Goal: Information Seeking & Learning: Learn about a topic

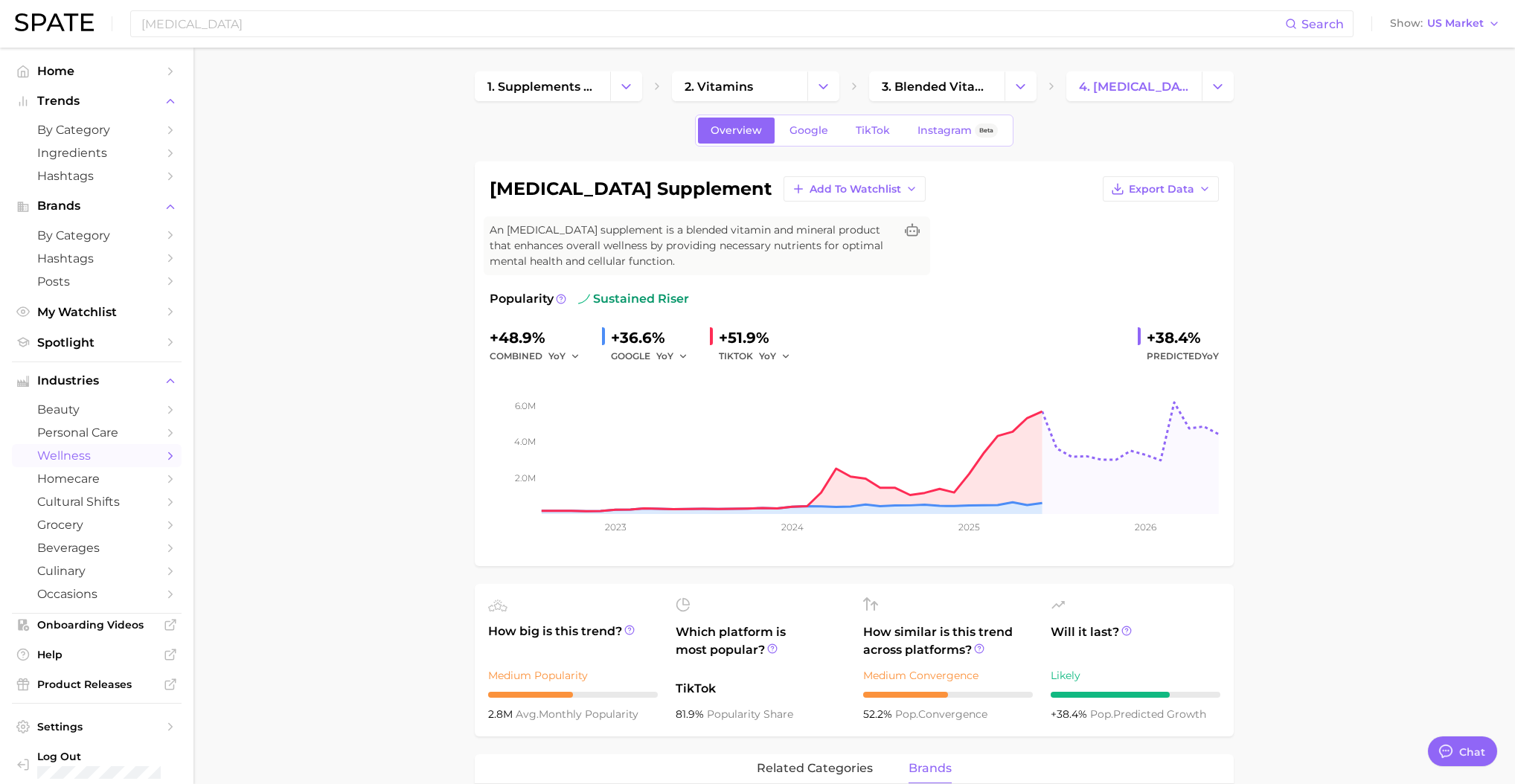
type textarea "x"
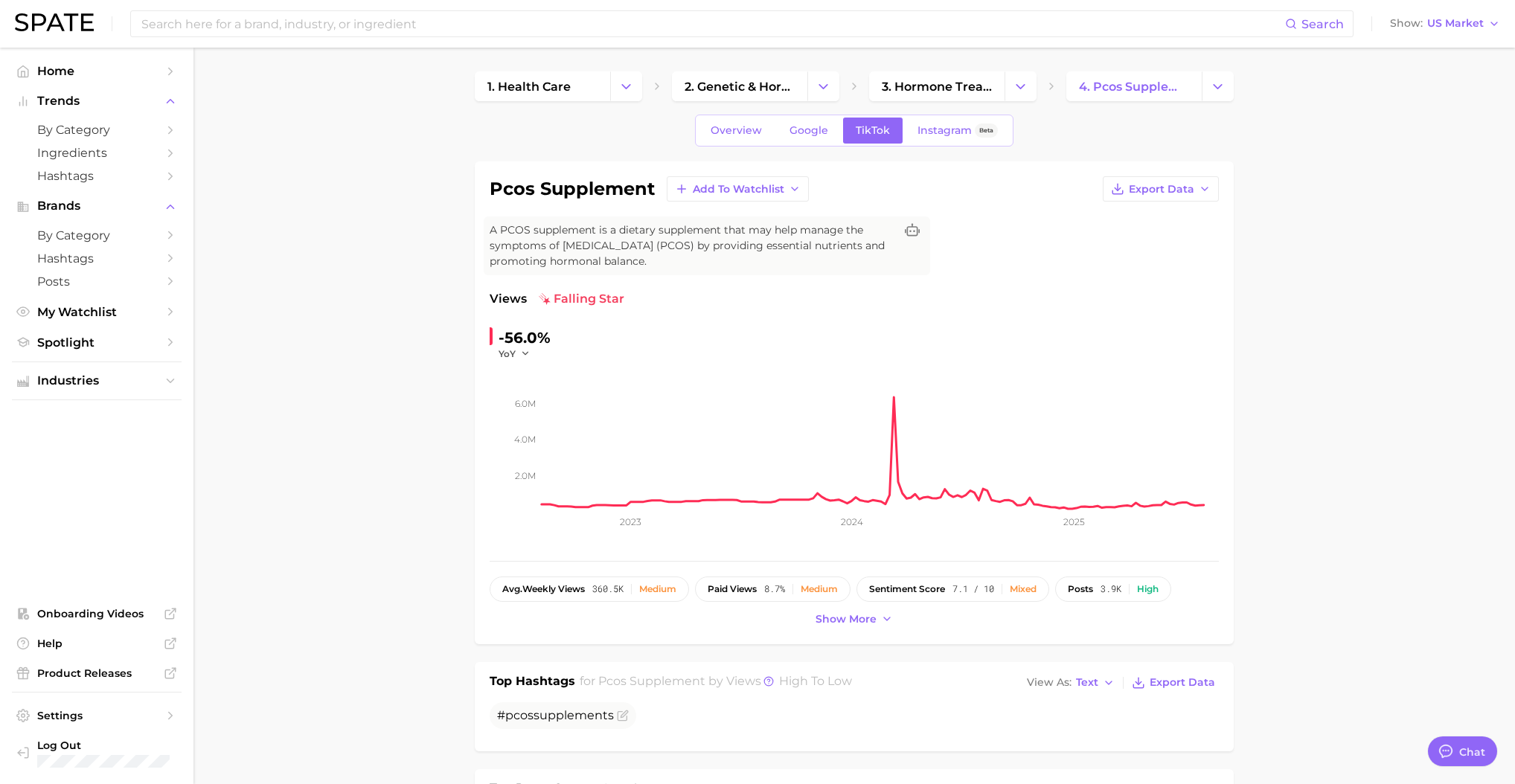
scroll to position [123, 0]
type textarea "x"
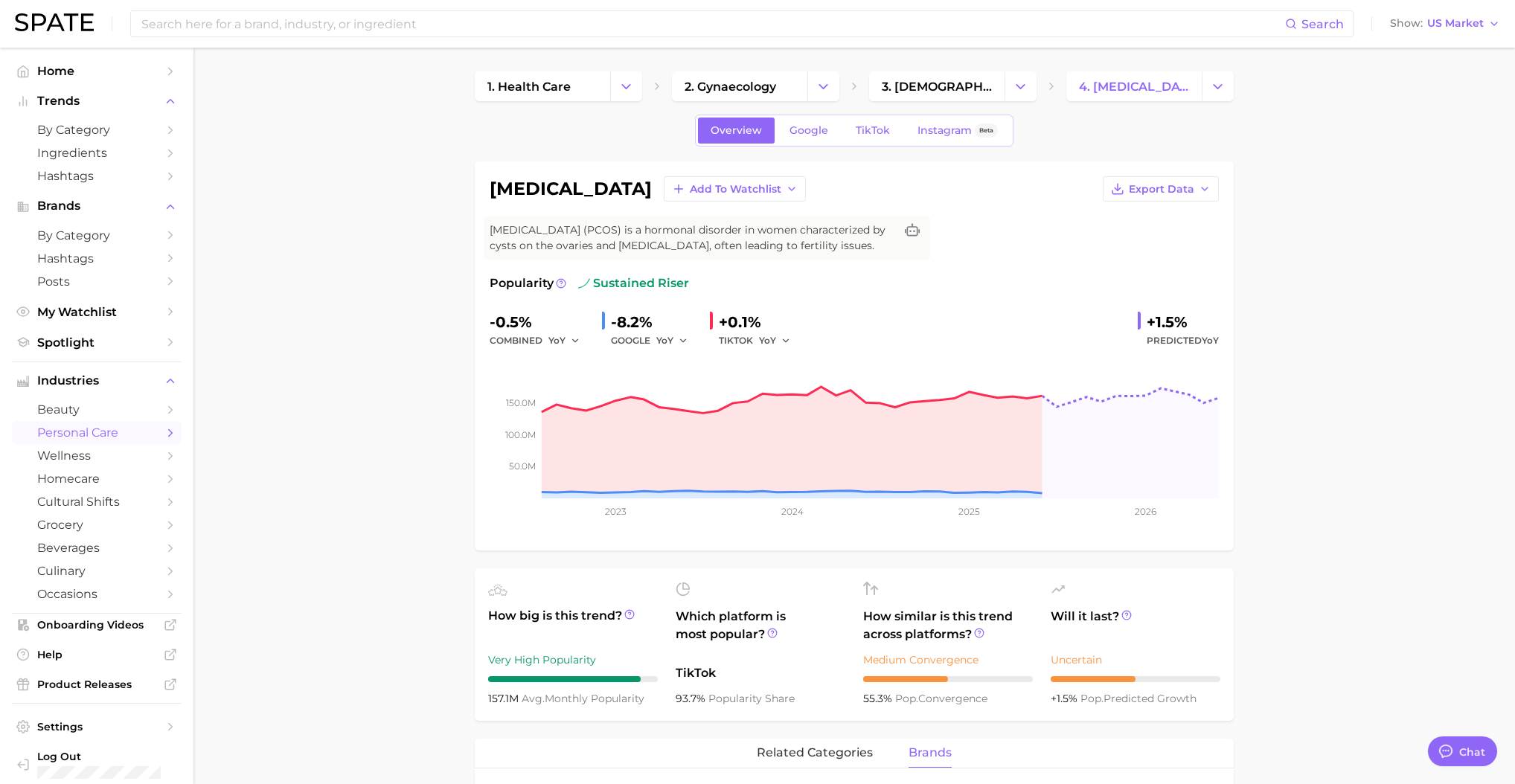
drag, startPoint x: 487, startPoint y: 192, endPoint x: 742, endPoint y: 186, distance: 255.1
click at [742, 186] on div "[MEDICAL_DATA] Add to Watchlist Export Data [MEDICAL_DATA] (PCOS) is a hormonal…" at bounding box center [854, 356] width 759 height 389
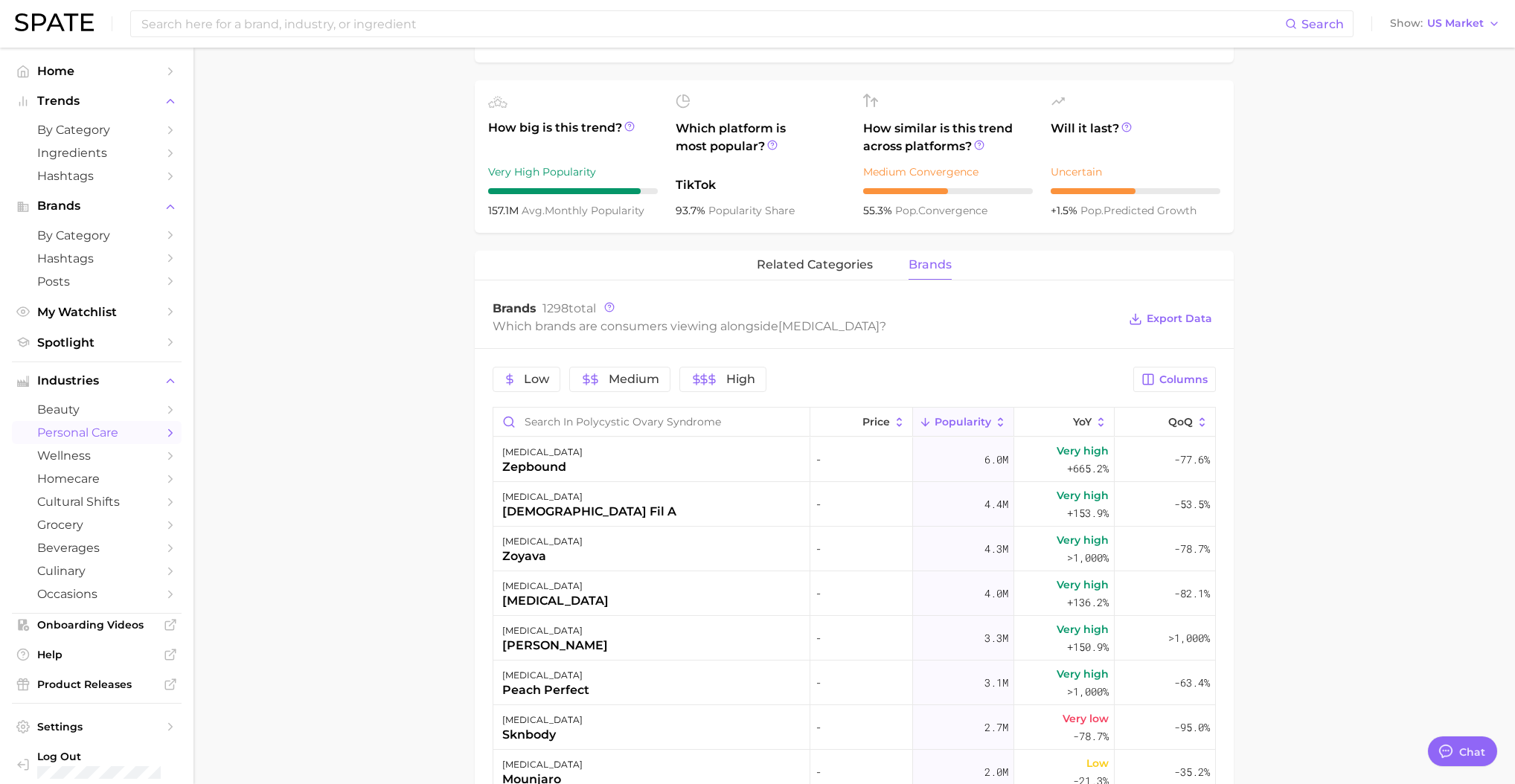
scroll to position [471, 0]
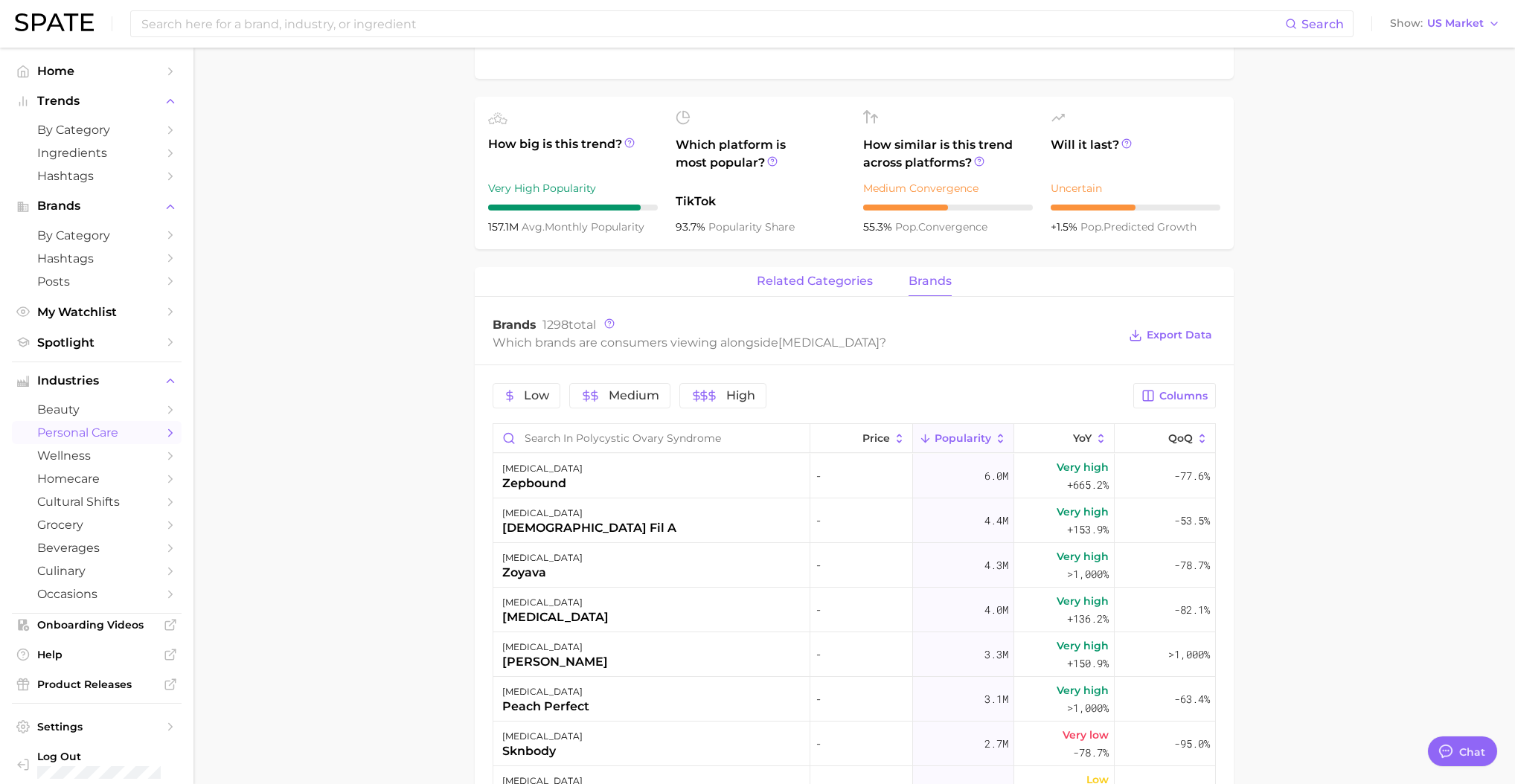
click at [809, 288] on span "related categories" at bounding box center [815, 281] width 116 height 14
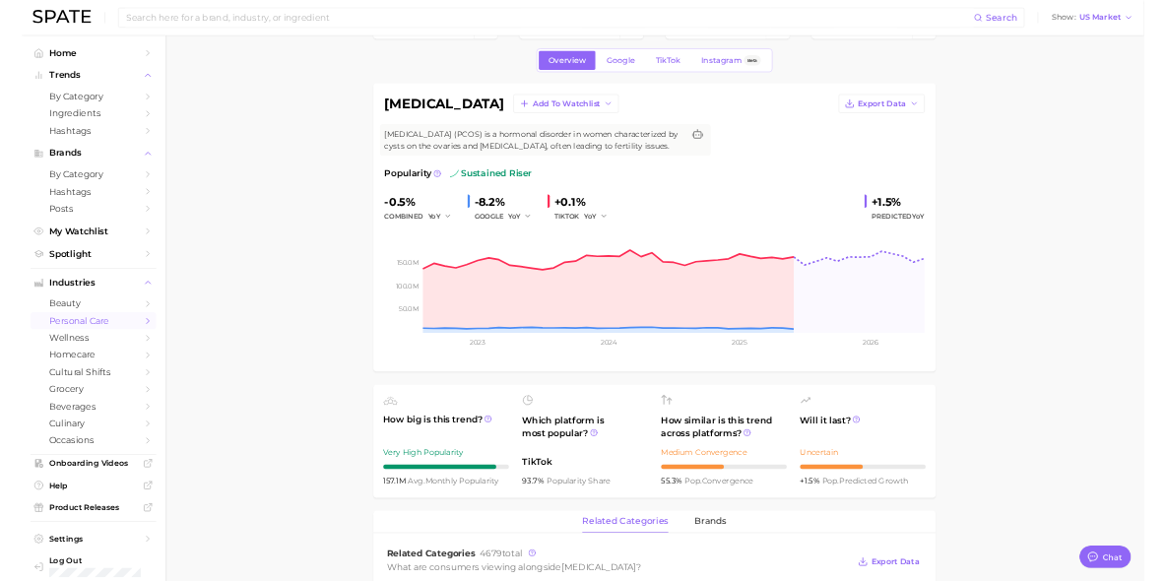
scroll to position [63, 0]
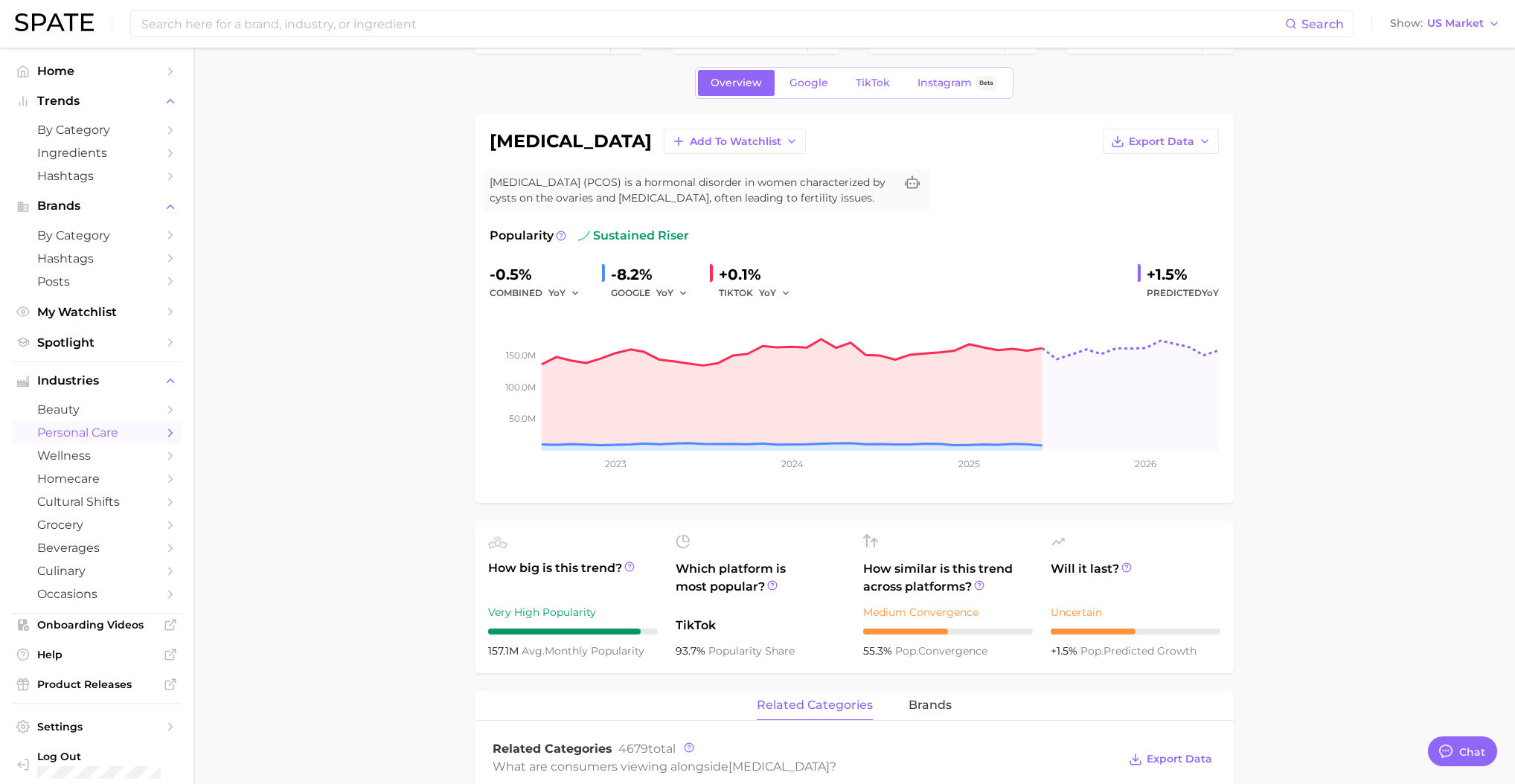
type textarea "x"
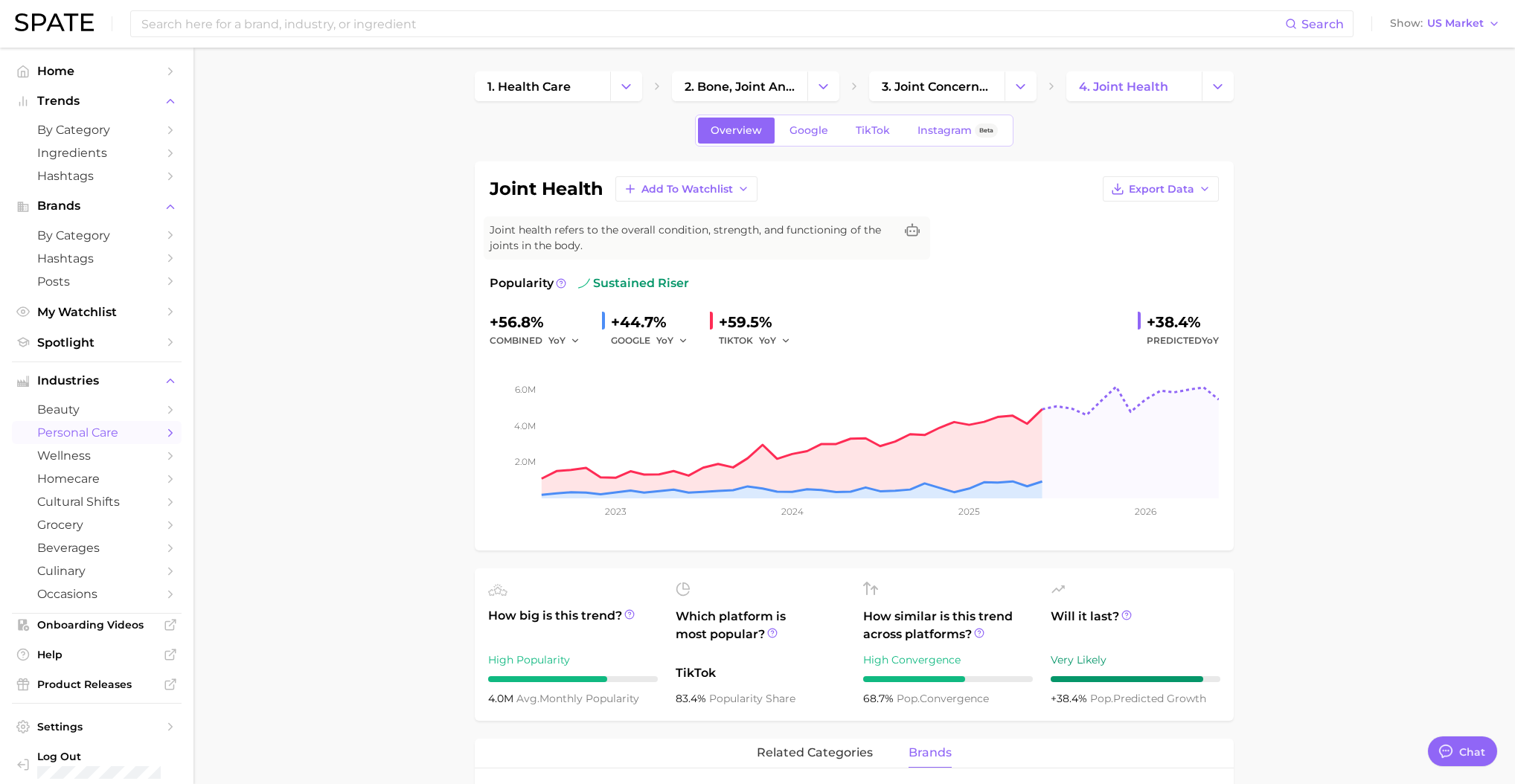
type textarea "x"
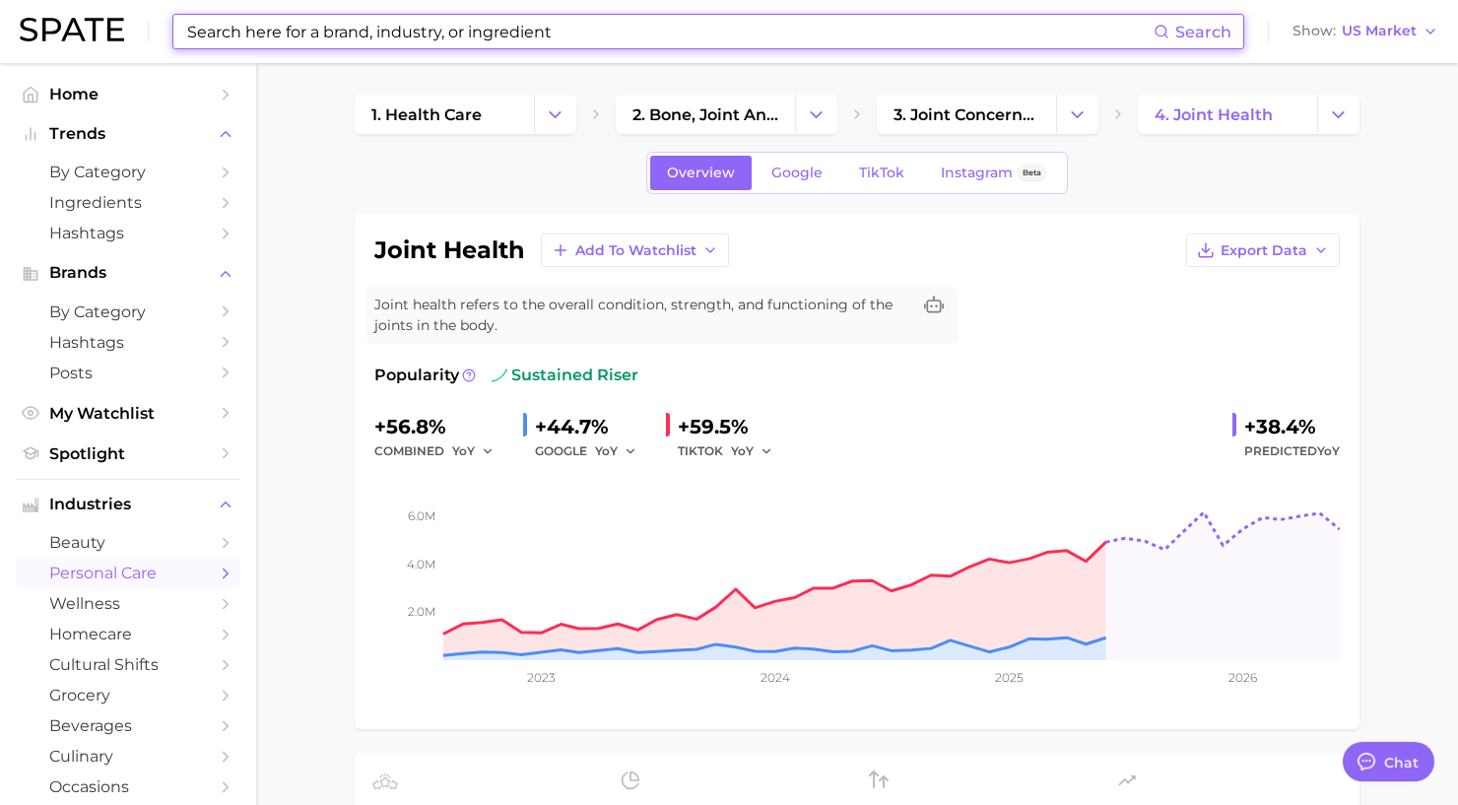
click at [602, 35] on input at bounding box center [669, 31] width 968 height 33
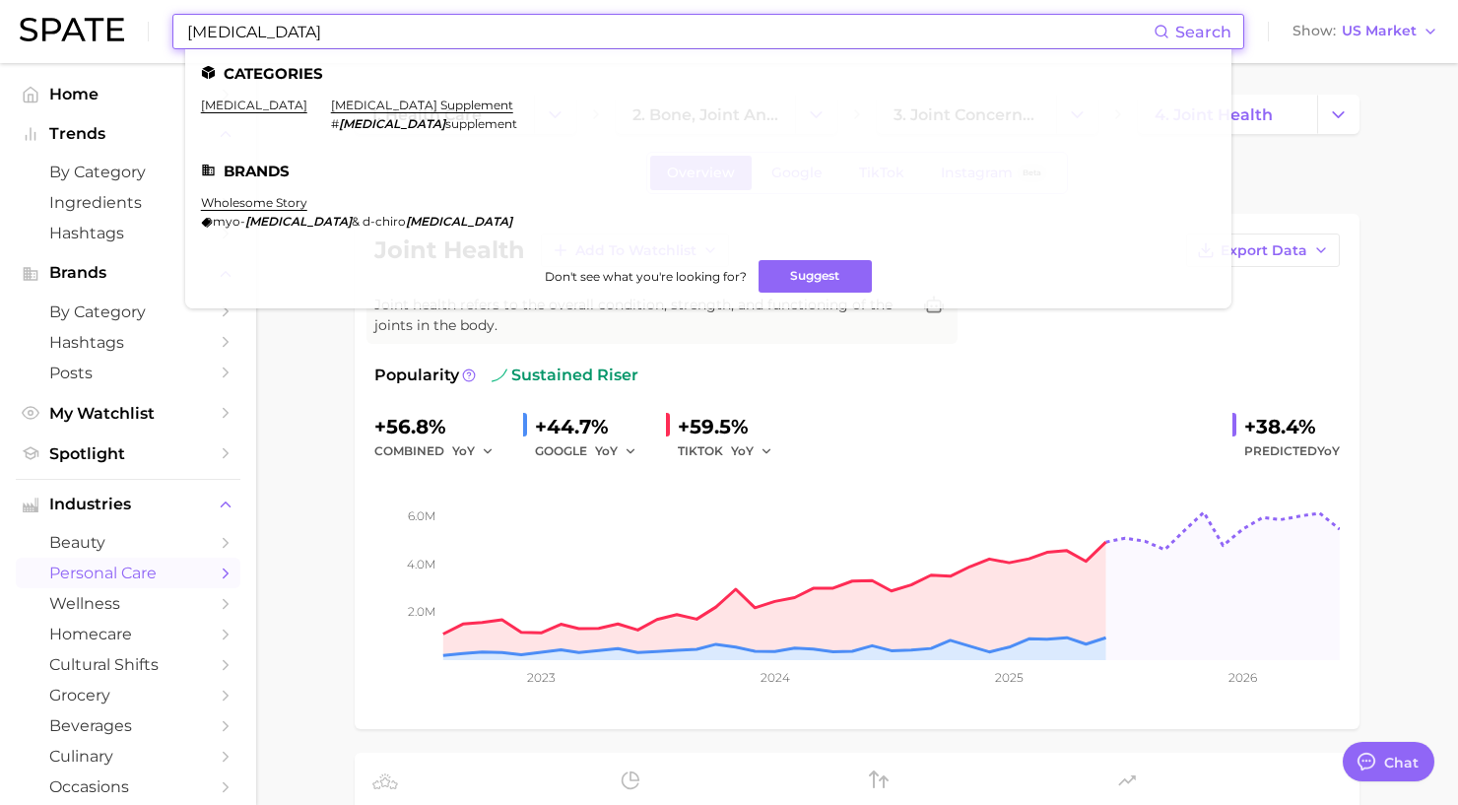
click at [686, 36] on input "inositol" at bounding box center [669, 31] width 968 height 33
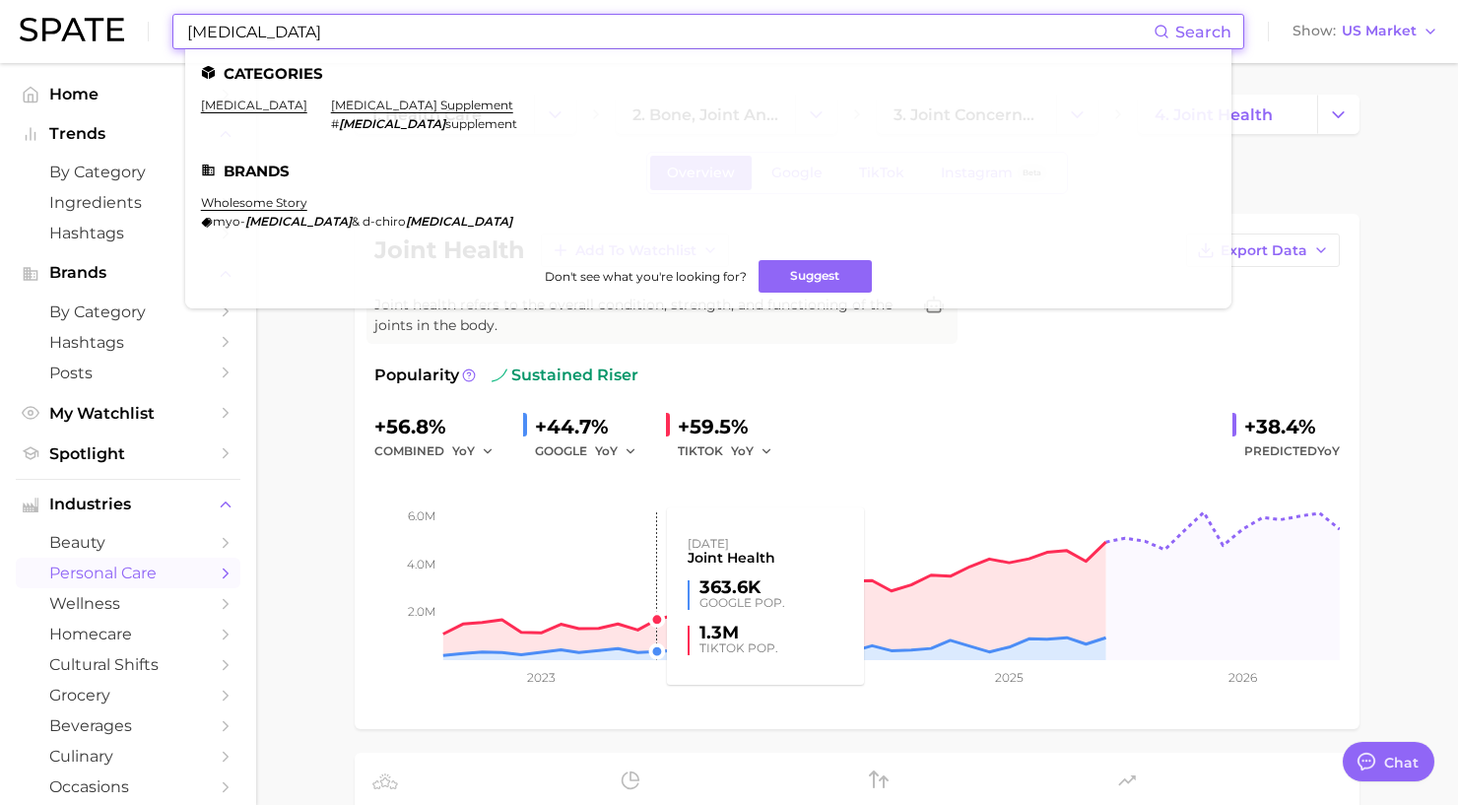
click at [647, 499] on rect at bounding box center [856, 561] width 965 height 197
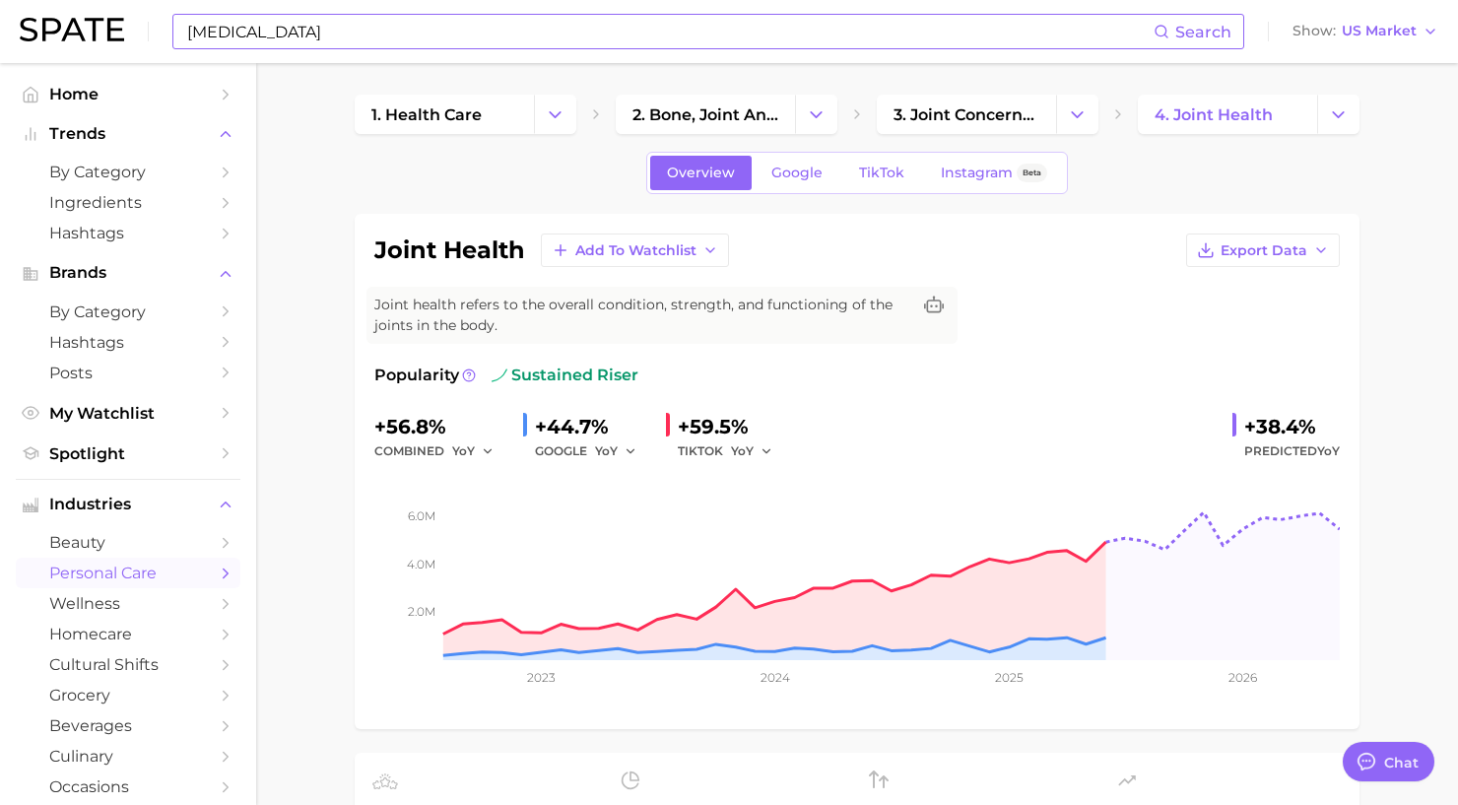
click at [338, 21] on input "inositol" at bounding box center [669, 31] width 968 height 33
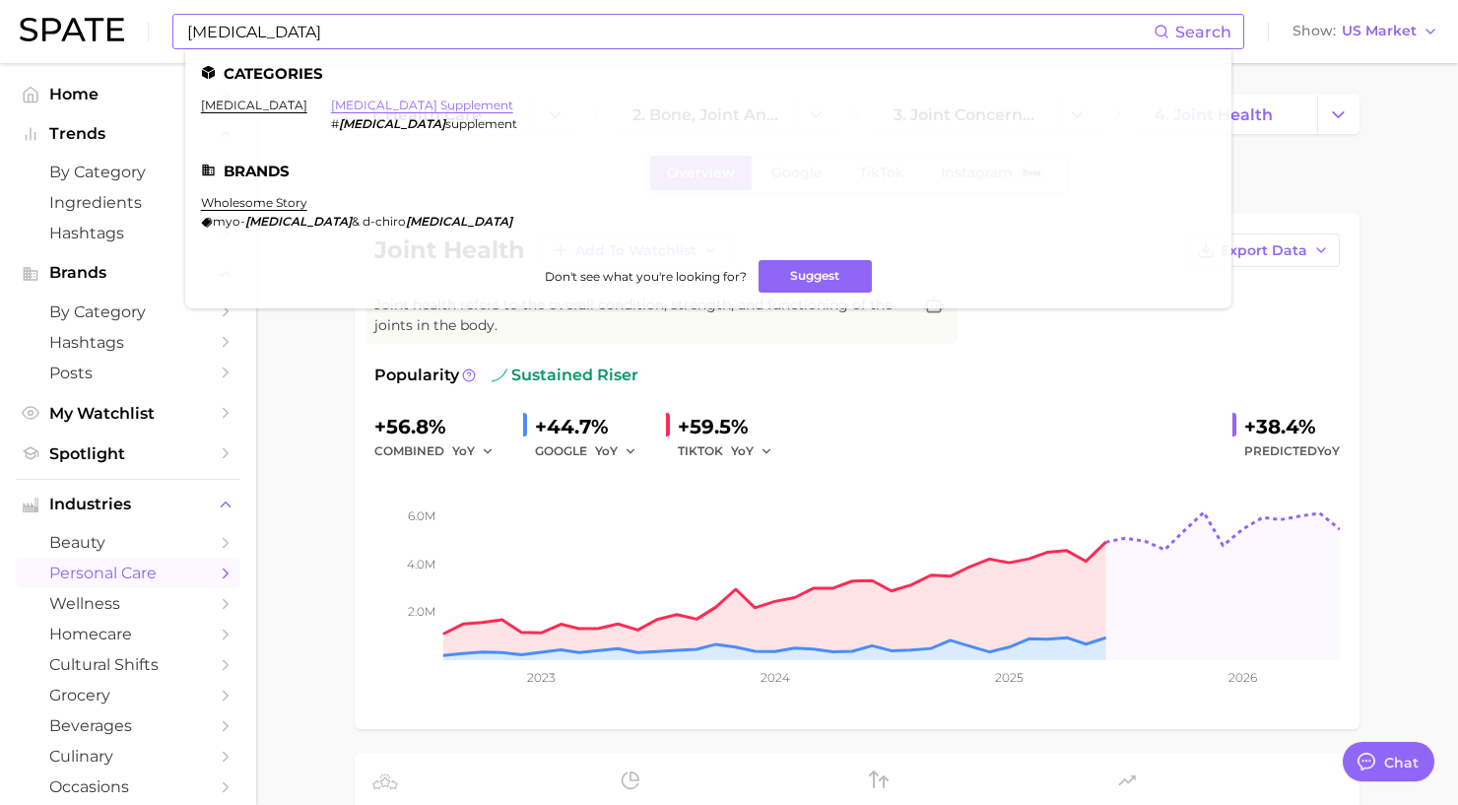
click at [331, 106] on link "inositol supplement" at bounding box center [422, 105] width 182 height 15
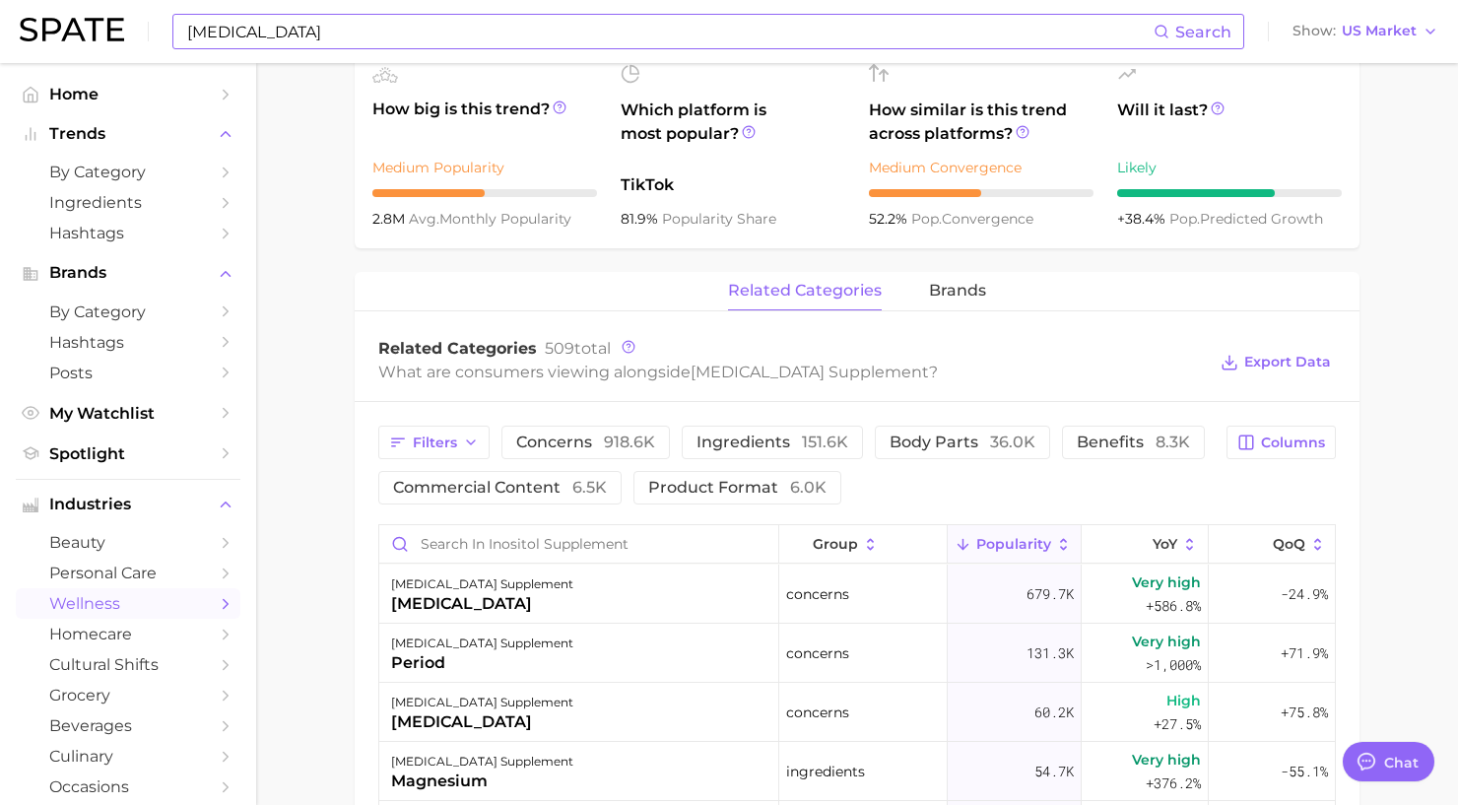
scroll to position [529, 0]
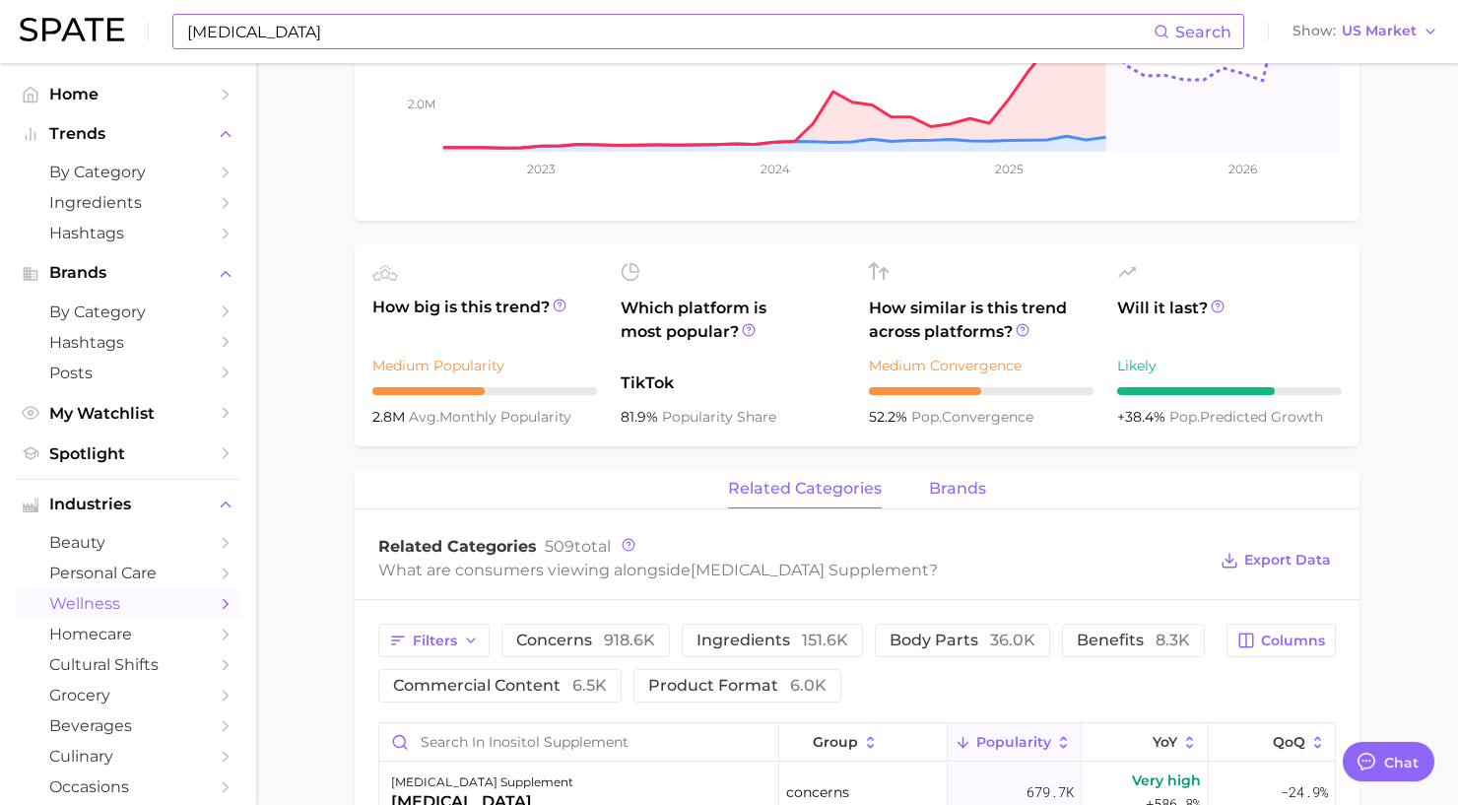
click at [965, 489] on span "brands" at bounding box center [957, 489] width 57 height 18
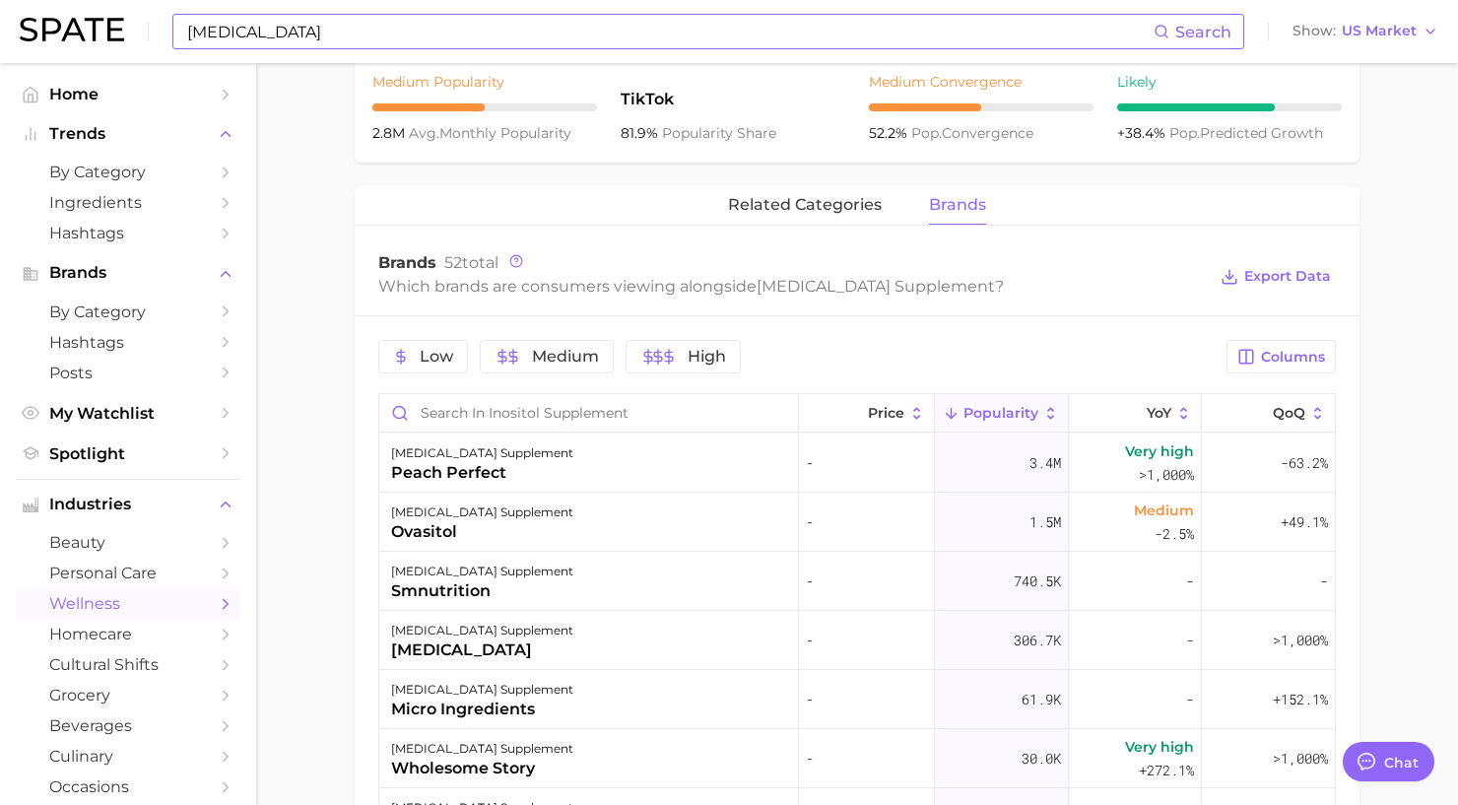
scroll to position [841, 0]
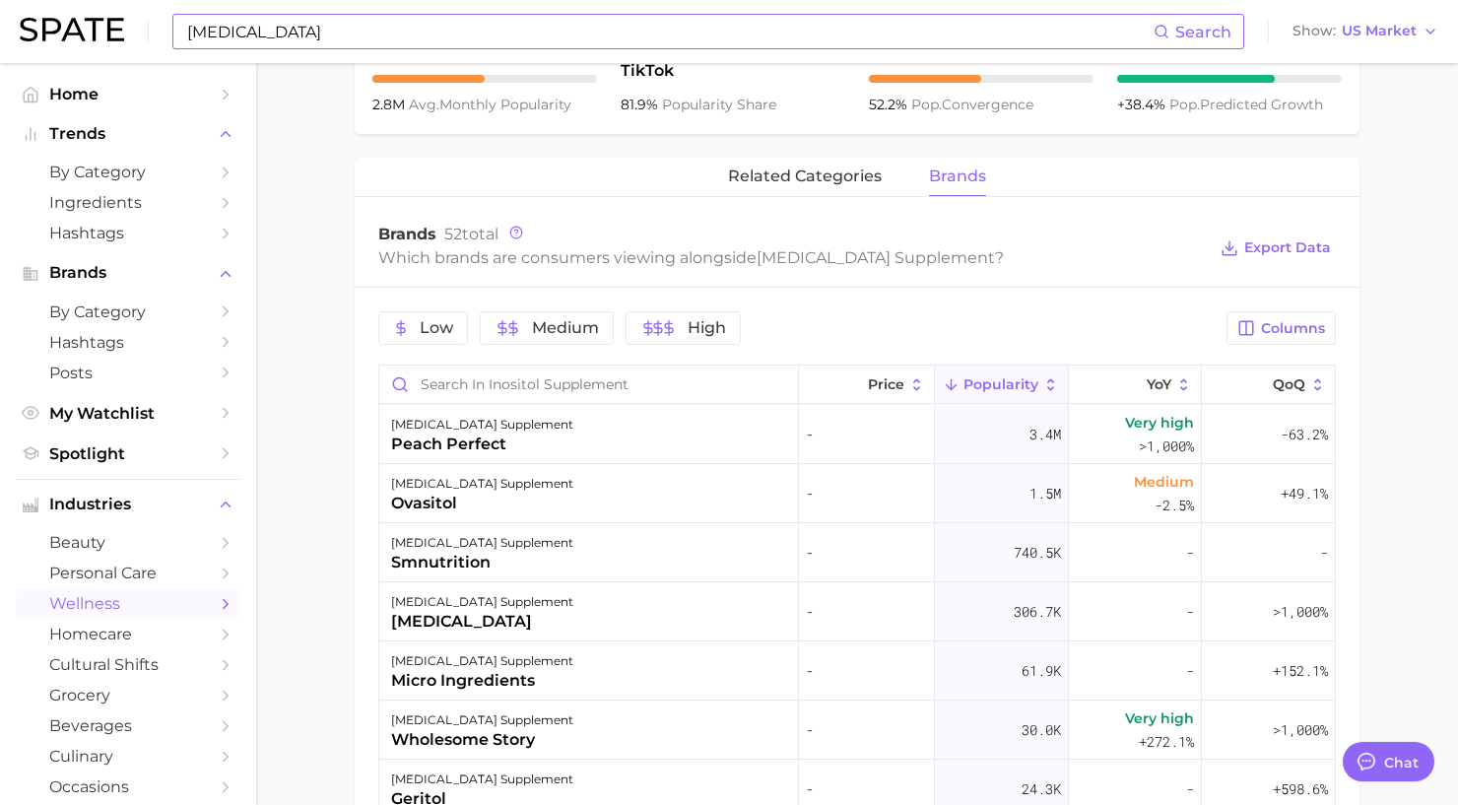
click at [467, 31] on input "inositol" at bounding box center [669, 31] width 968 height 33
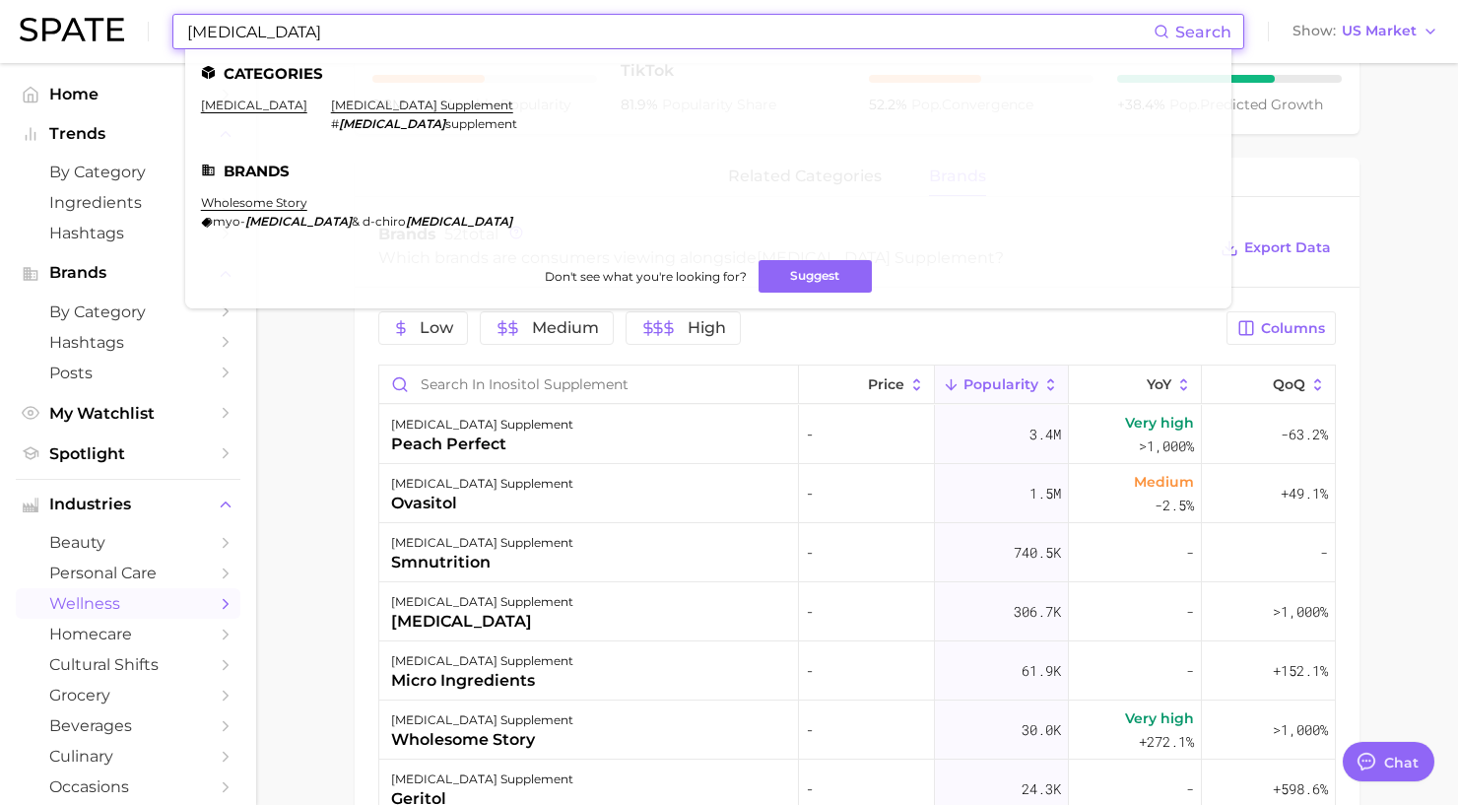
click at [467, 31] on input "inositol" at bounding box center [669, 31] width 968 height 33
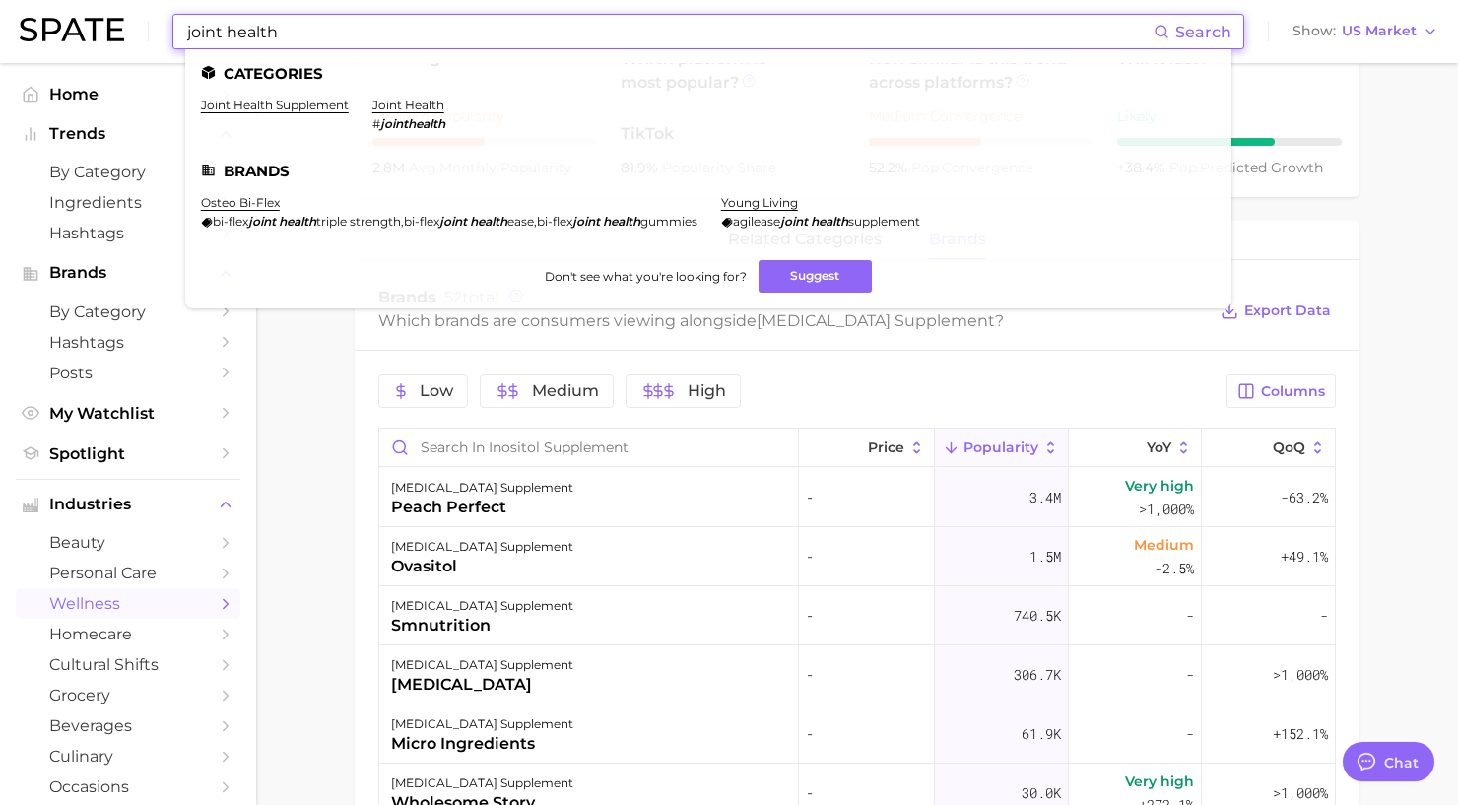
scroll to position [763, 0]
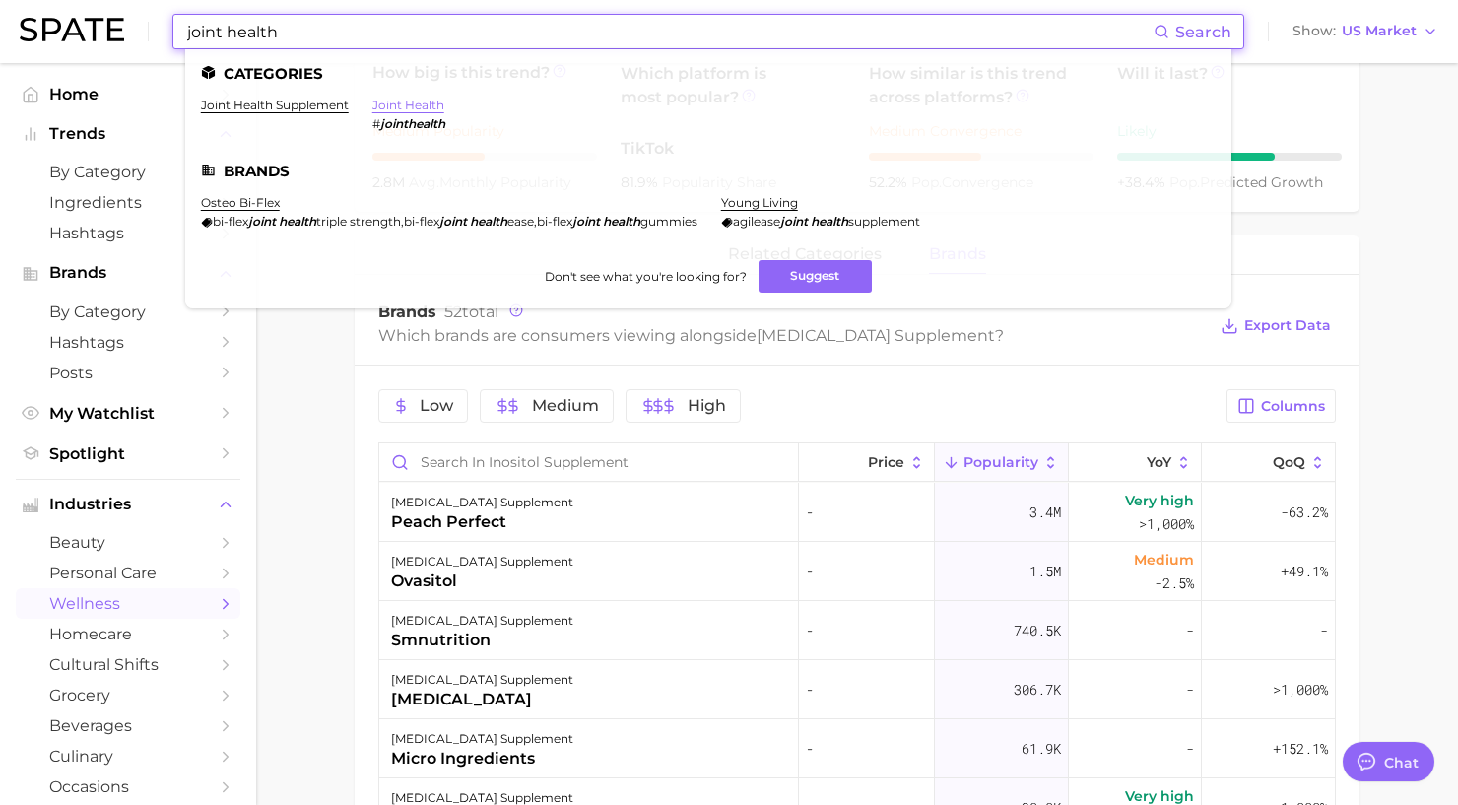
type input "joint health"
click at [395, 108] on link "joint health" at bounding box center [408, 105] width 72 height 15
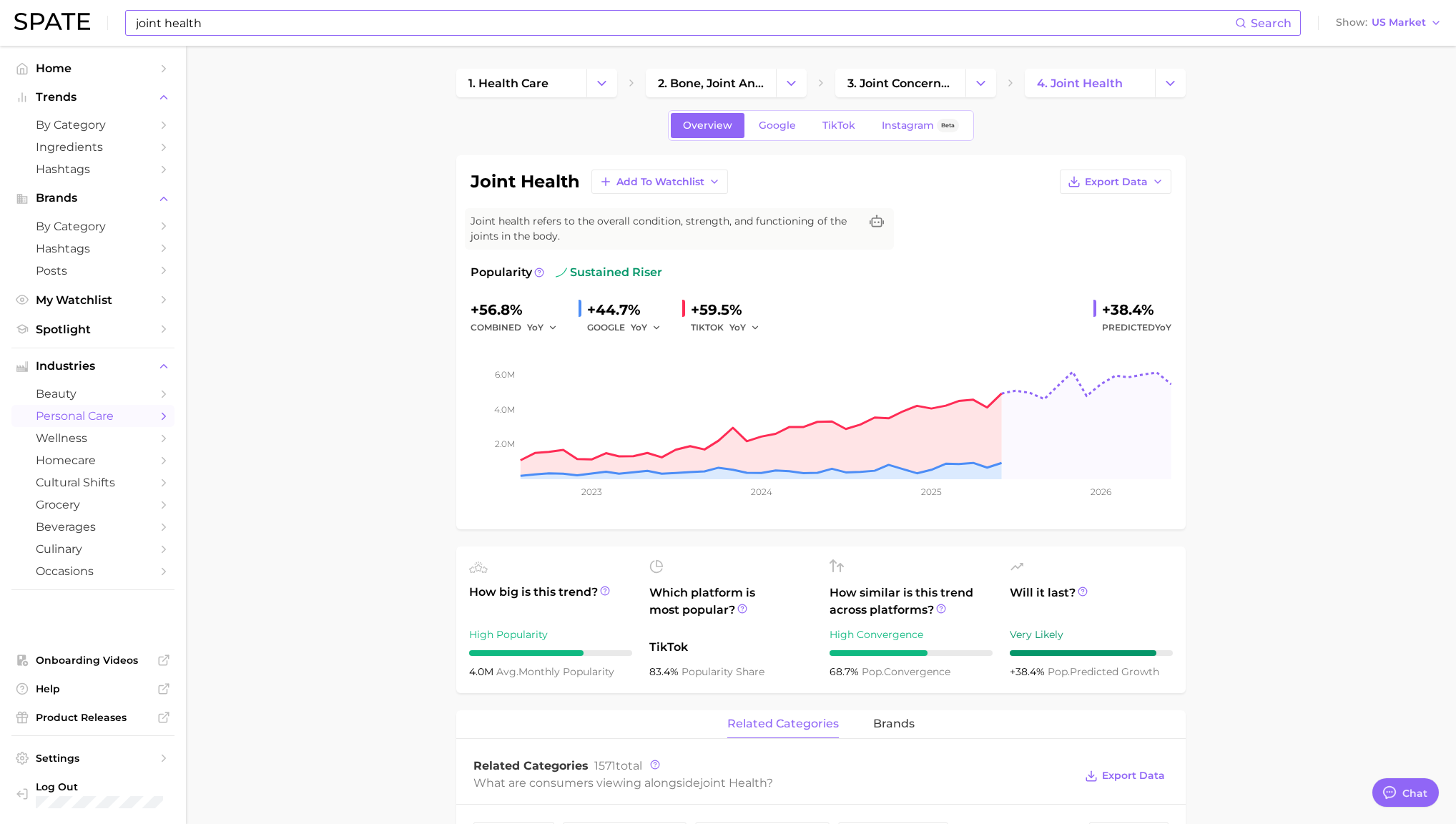
type textarea "x"
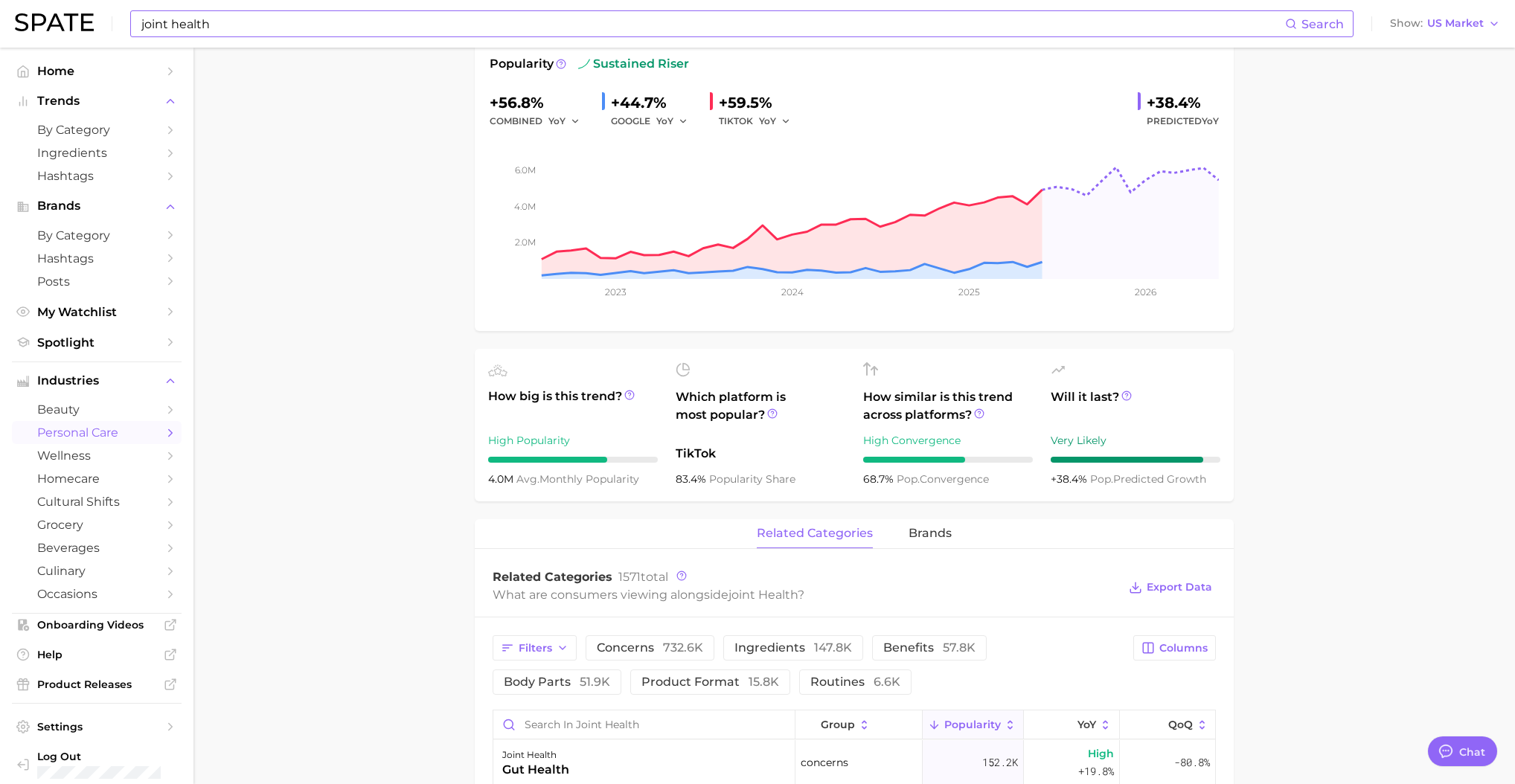
scroll to position [128, 0]
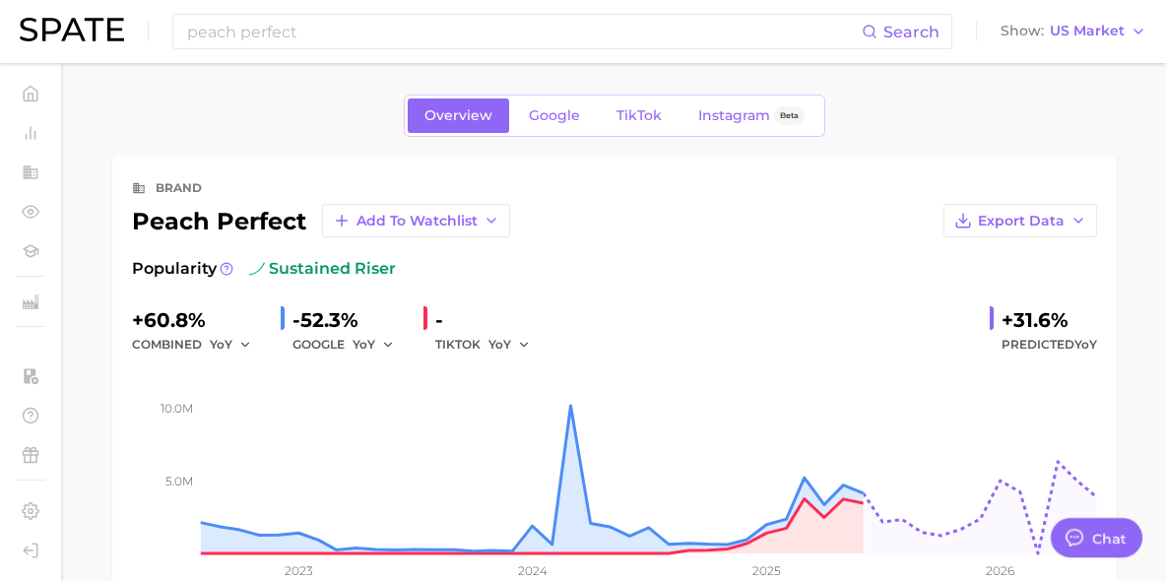
scroll to position [163, 0]
